Goal: Transaction & Acquisition: Purchase product/service

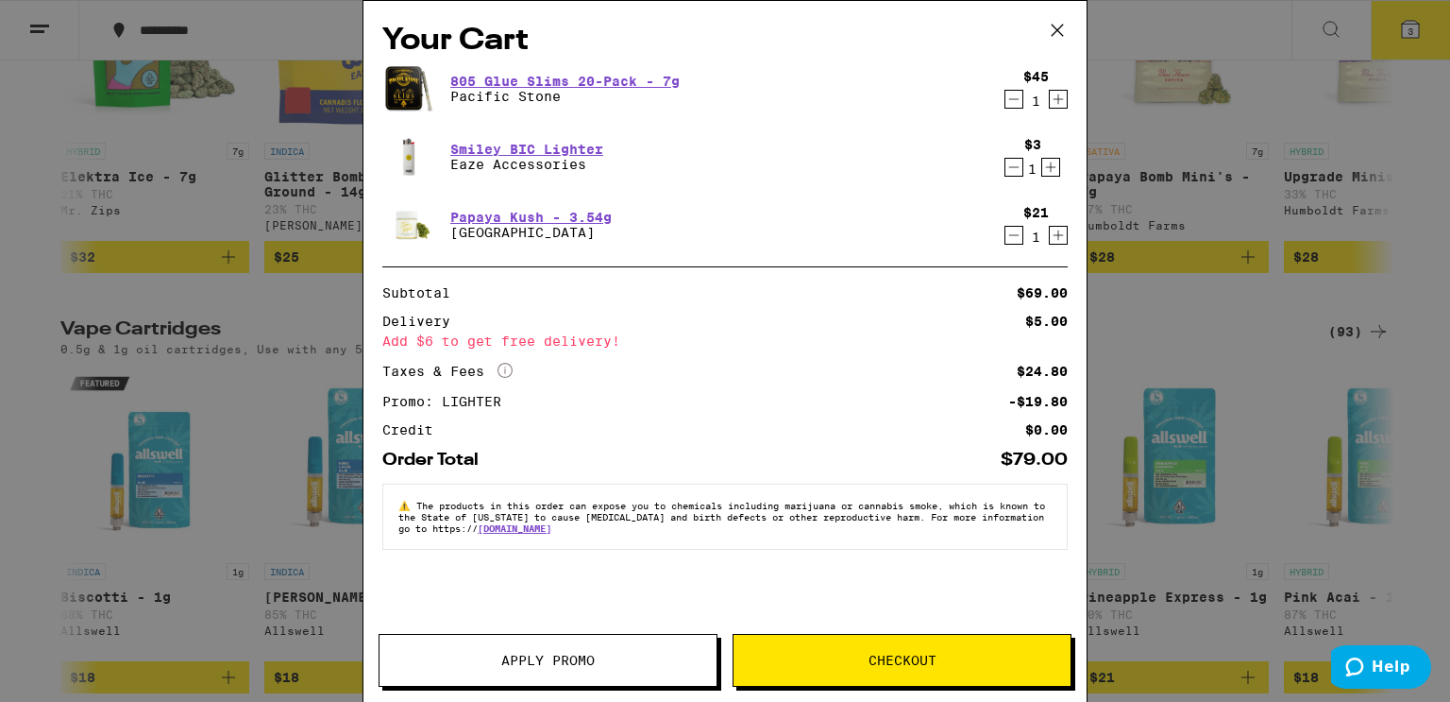
scroll to position [7343, 0]
